Goal: Information Seeking & Learning: Find specific page/section

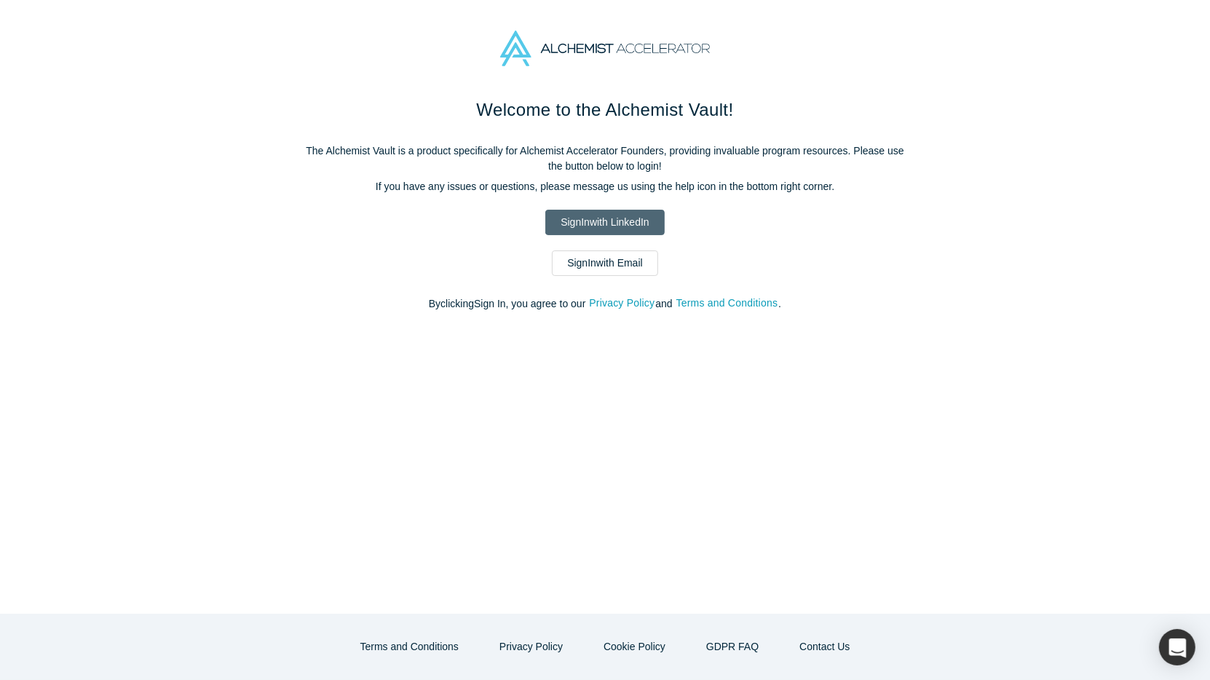
click at [590, 221] on link "Sign In with LinkedIn" at bounding box center [604, 222] width 119 height 25
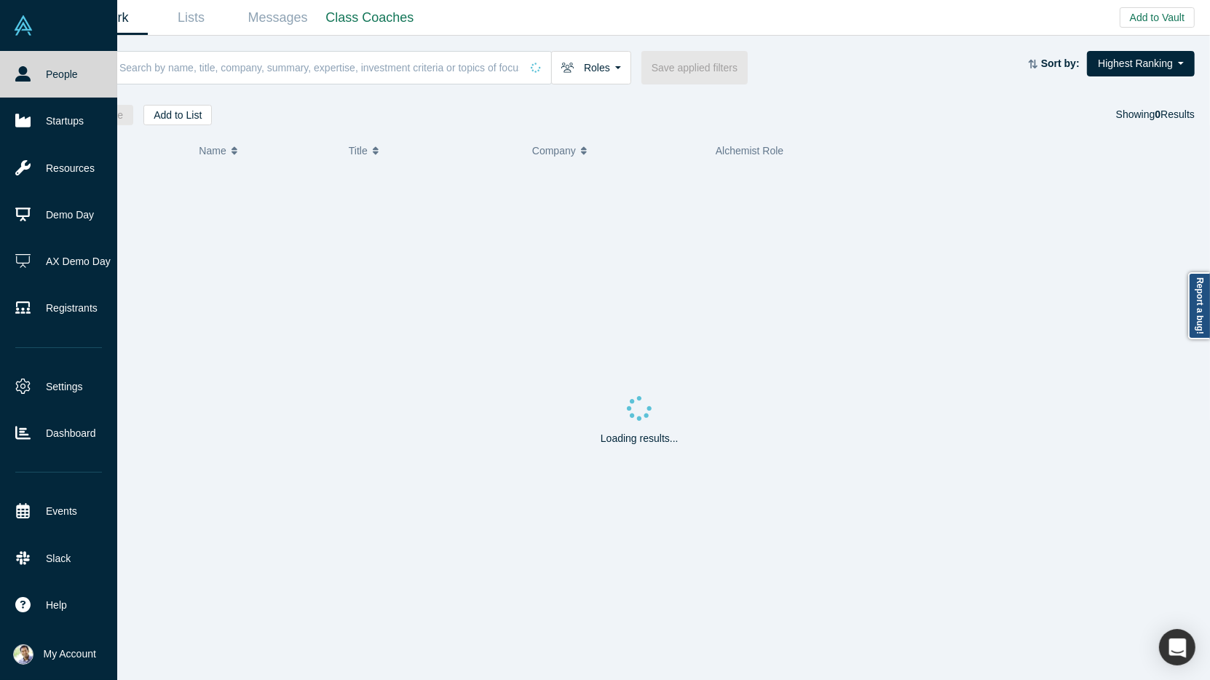
click at [48, 78] on link "People" at bounding box center [58, 74] width 117 height 47
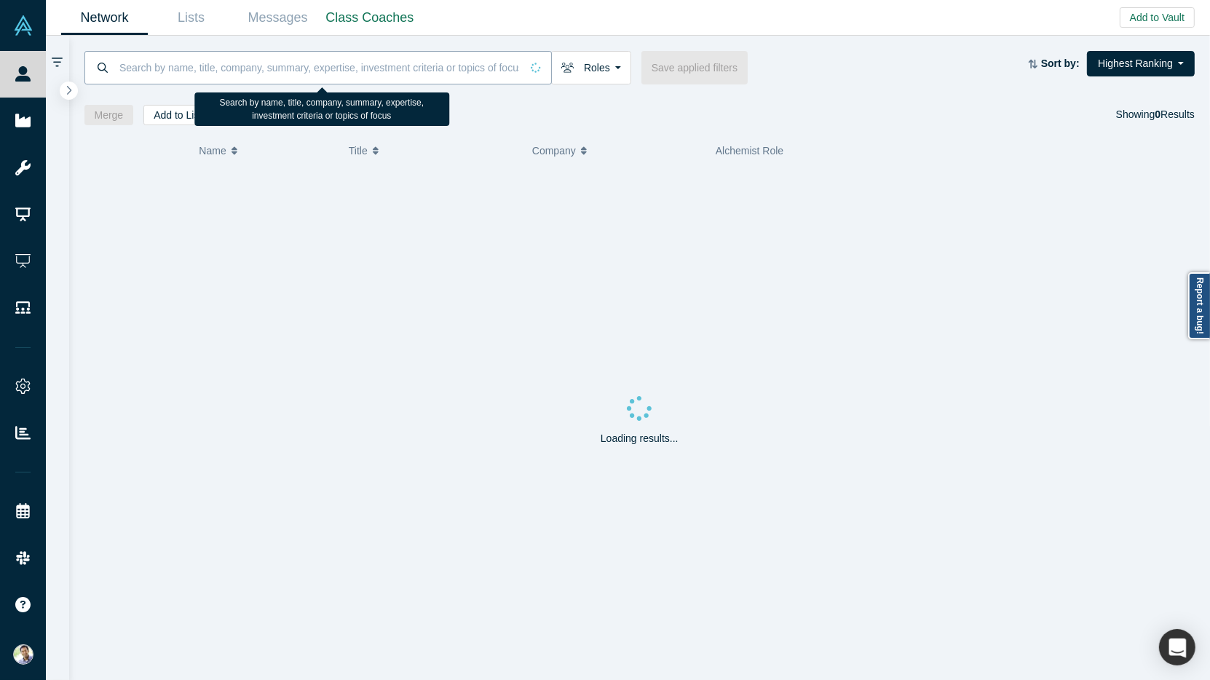
click at [165, 72] on input at bounding box center [319, 67] width 403 height 34
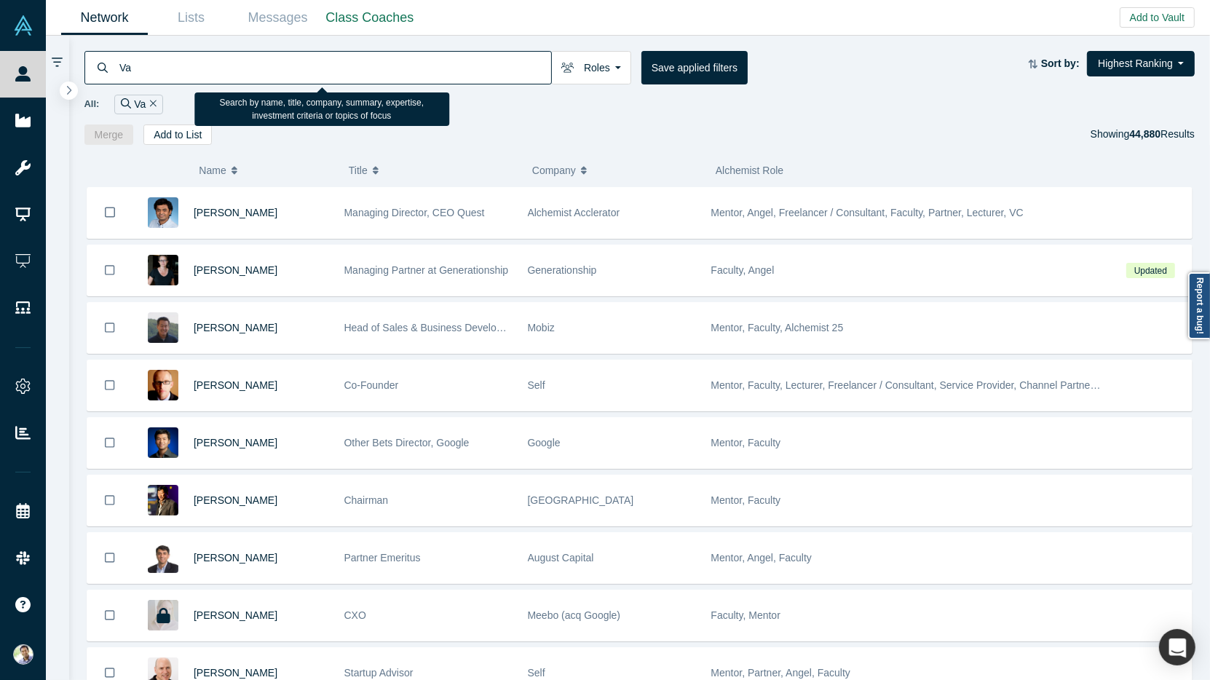
type input "V"
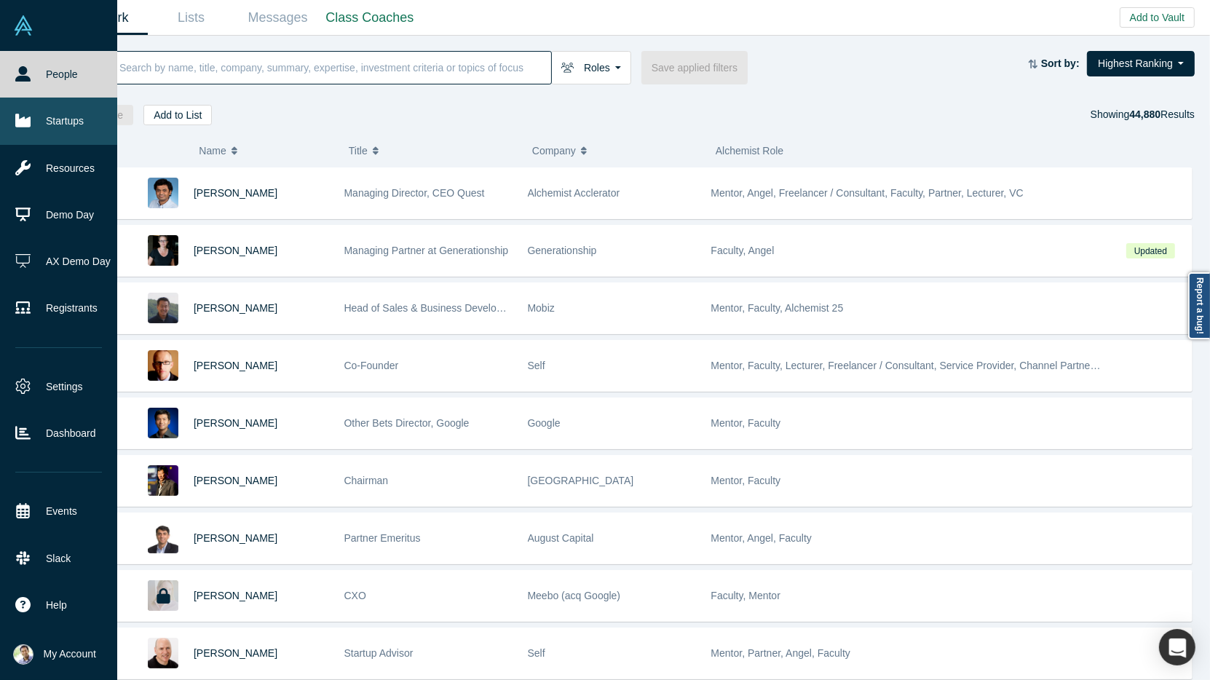
click at [29, 129] on link "Startups" at bounding box center [58, 121] width 117 height 47
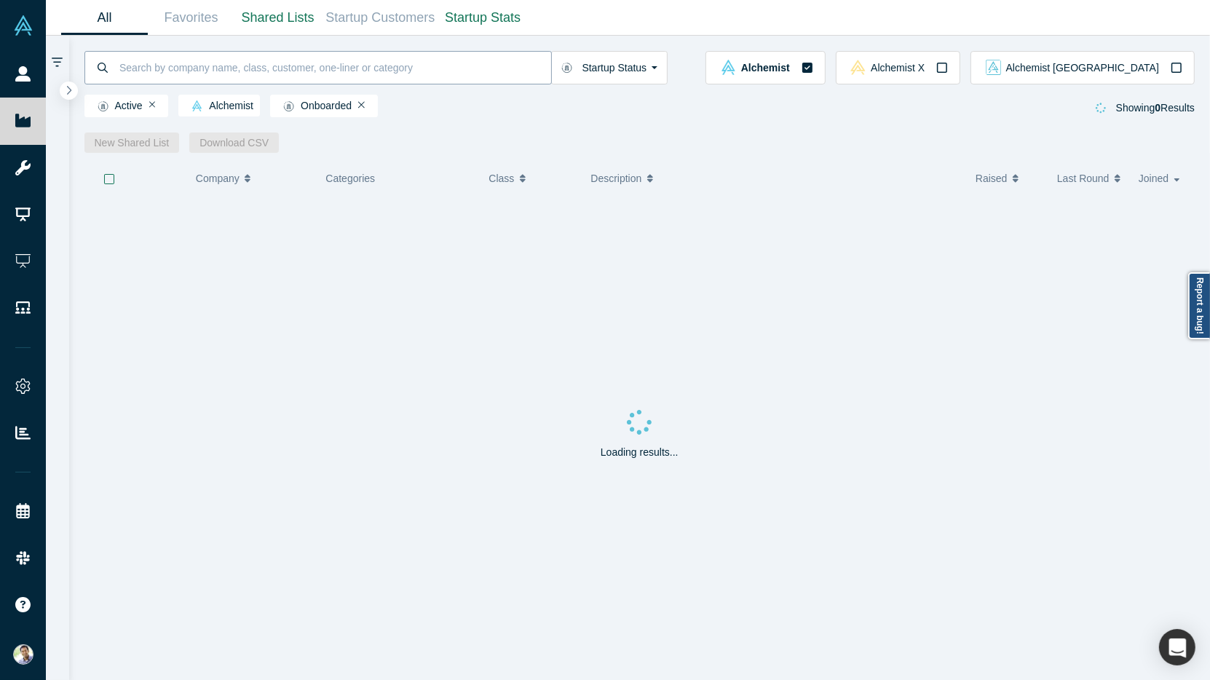
click at [170, 80] on input at bounding box center [334, 67] width 433 height 34
type input "Vara"
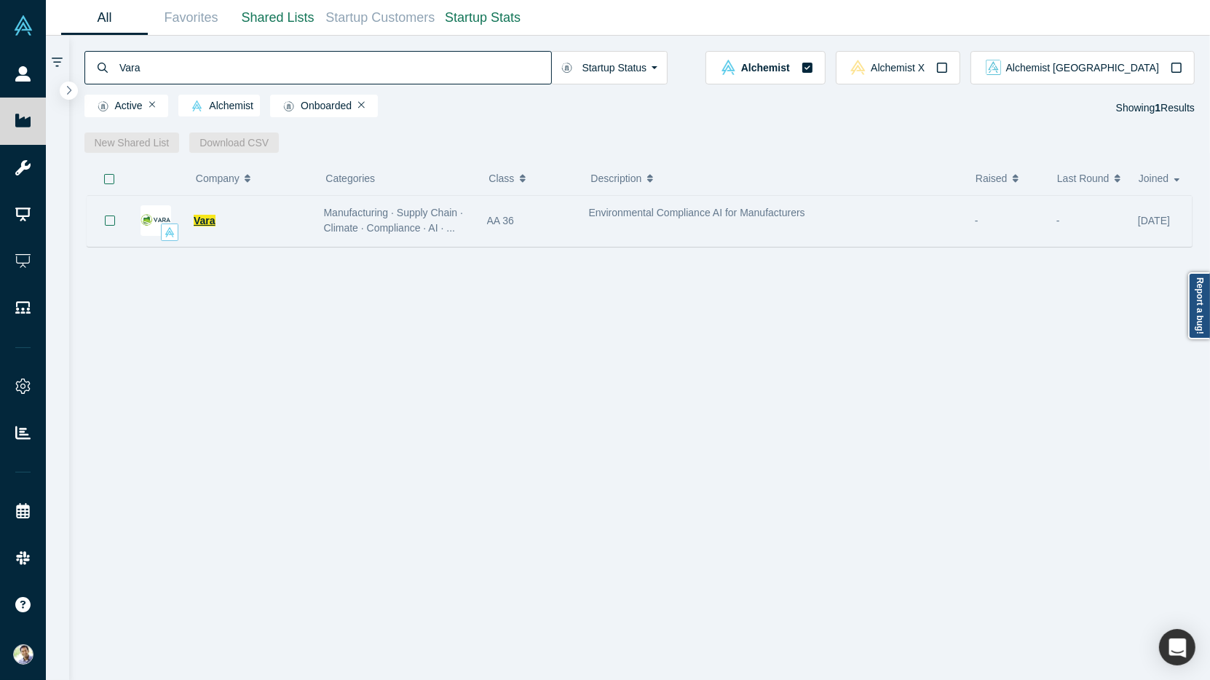
click at [207, 224] on span "Vara" at bounding box center [205, 221] width 22 height 12
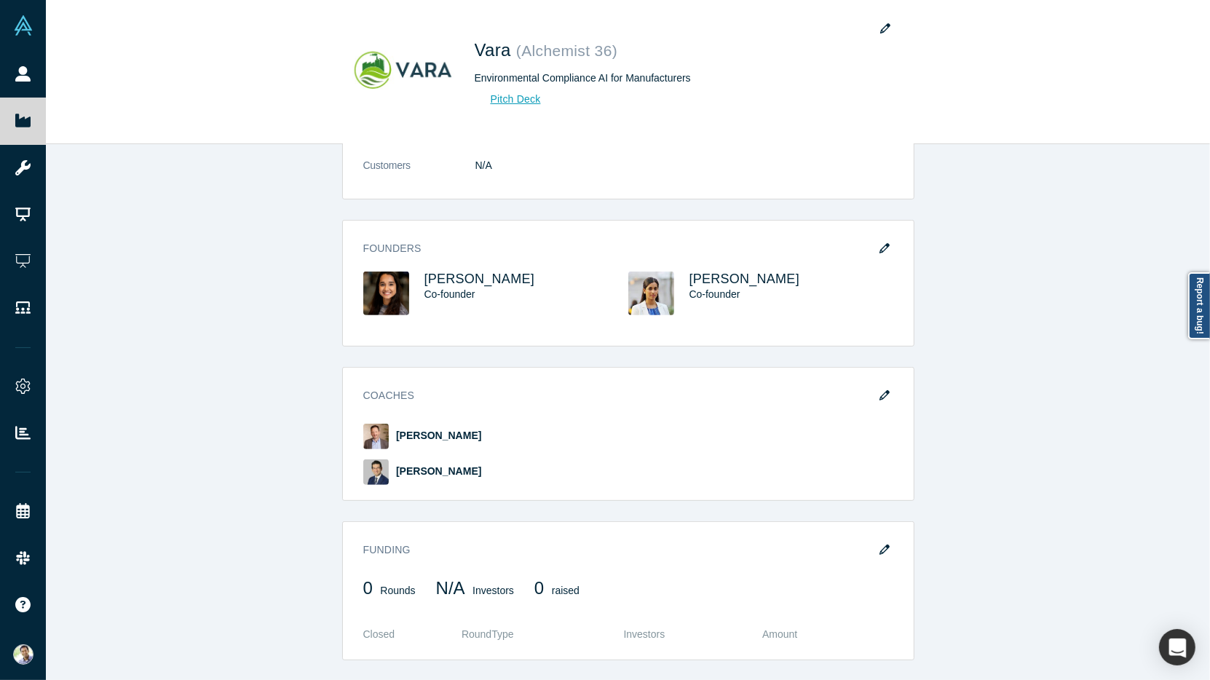
scroll to position [594, 0]
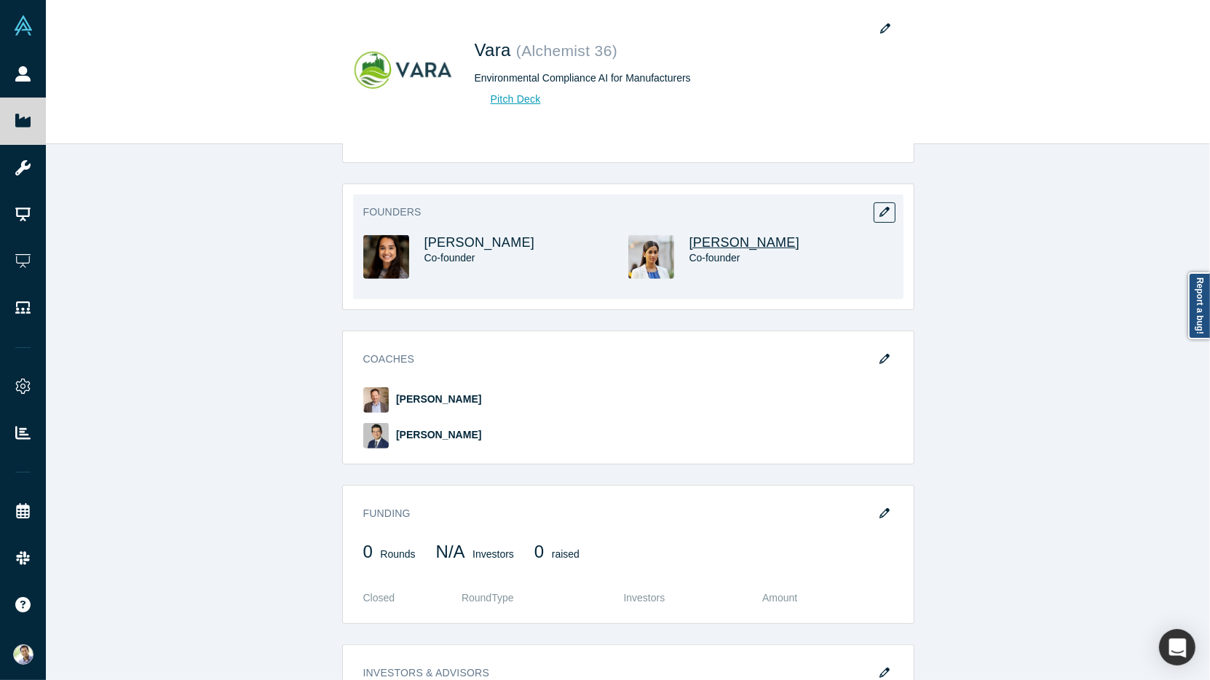
click at [707, 245] on span "[PERSON_NAME]" at bounding box center [745, 242] width 111 height 15
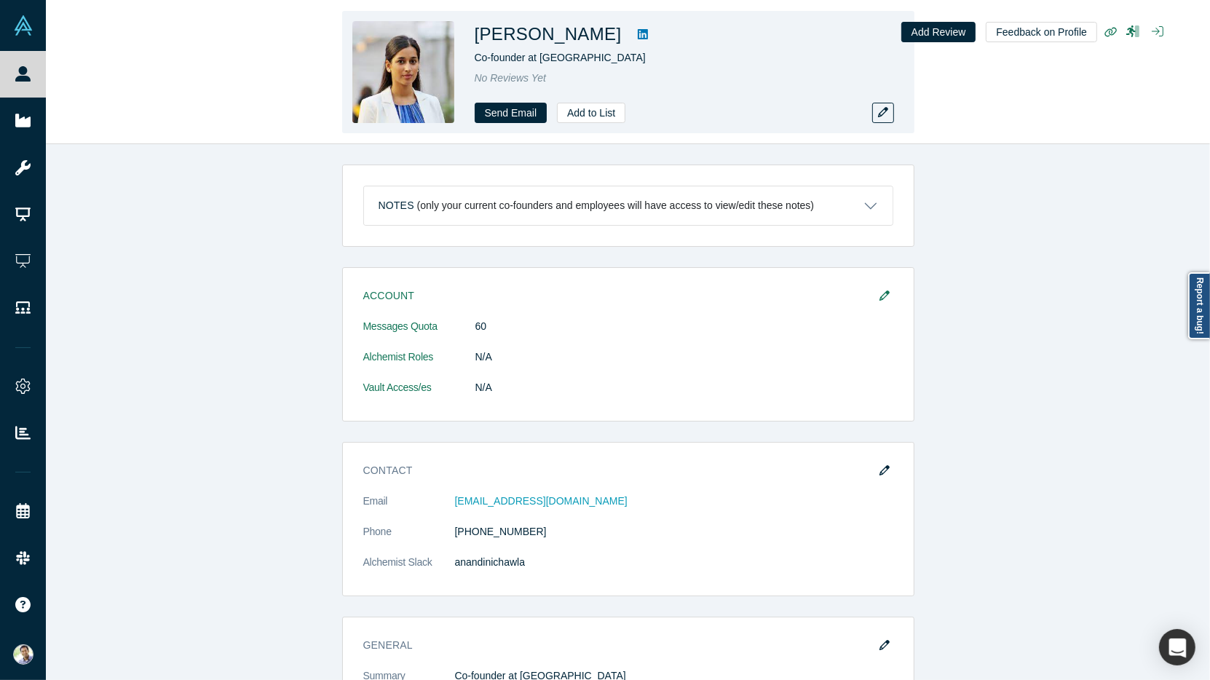
click at [632, 40] on link at bounding box center [643, 33] width 22 height 17
